Goal: Check status

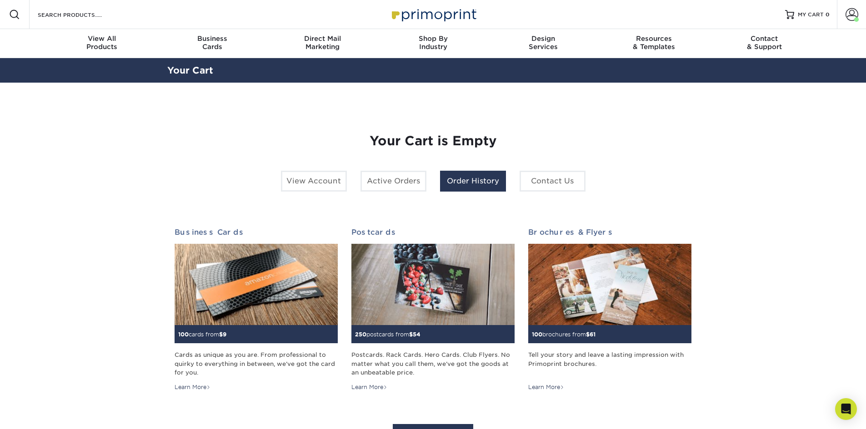
drag, startPoint x: 479, startPoint y: 179, endPoint x: 470, endPoint y: 179, distance: 8.6
click at [479, 179] on link "Order History" at bounding box center [473, 181] width 66 height 21
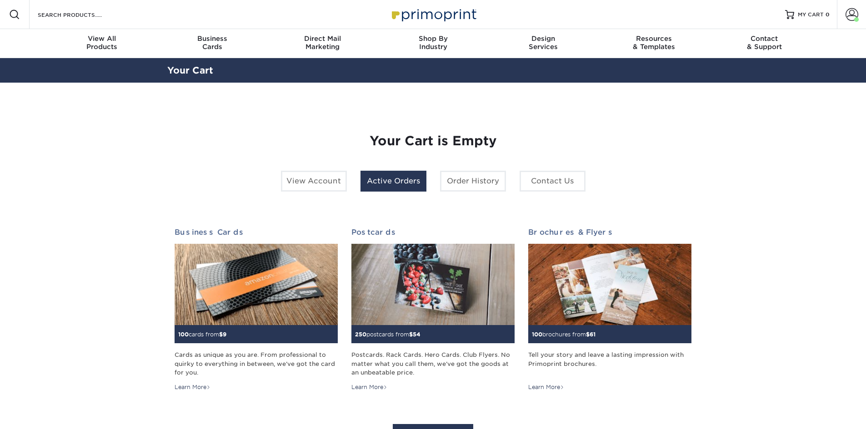
click at [386, 182] on link "Active Orders" at bounding box center [393, 181] width 66 height 21
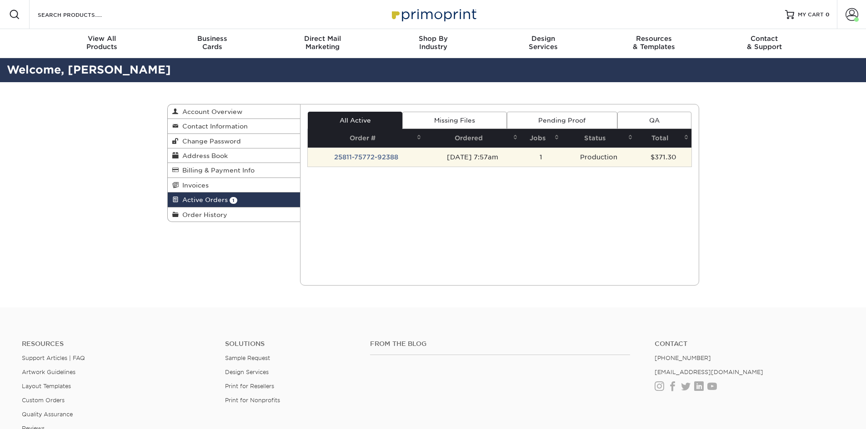
click at [471, 156] on td "[DATE] 7:57am" at bounding box center [472, 157] width 96 height 19
